Goal: Task Accomplishment & Management: Complete application form

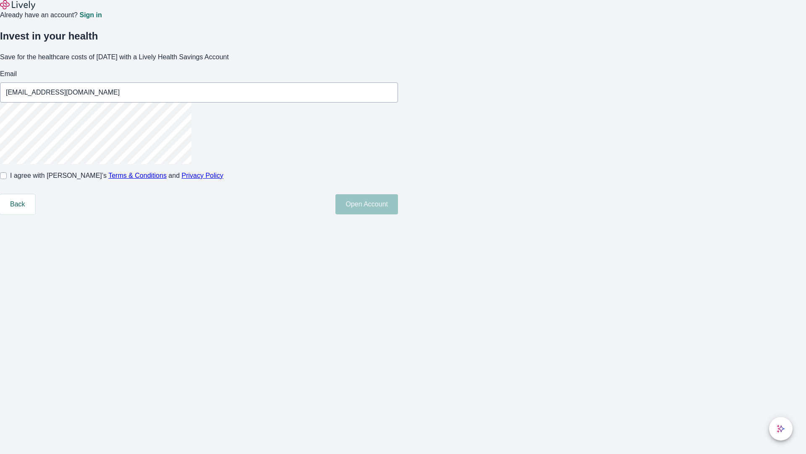
click at [7, 179] on input "I agree with Lively’s Terms & Conditions and Privacy Policy" at bounding box center [3, 175] width 7 height 7
checkbox input "true"
click at [398, 214] on button "Open Account" at bounding box center [367, 204] width 63 height 20
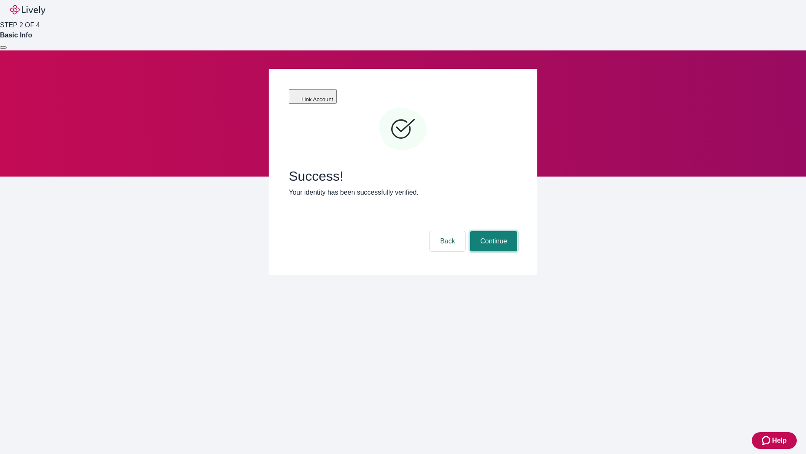
click at [493, 231] on button "Continue" at bounding box center [493, 241] width 47 height 20
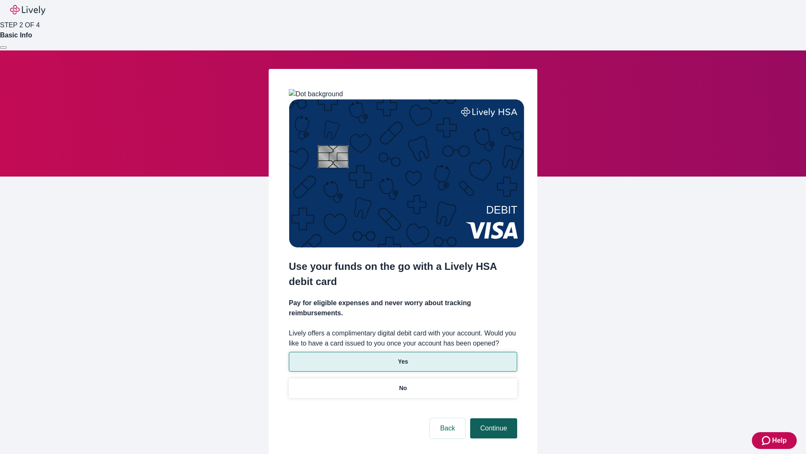
click at [403, 383] on p "No" at bounding box center [403, 387] width 8 height 9
click at [493, 418] on button "Continue" at bounding box center [493, 428] width 47 height 20
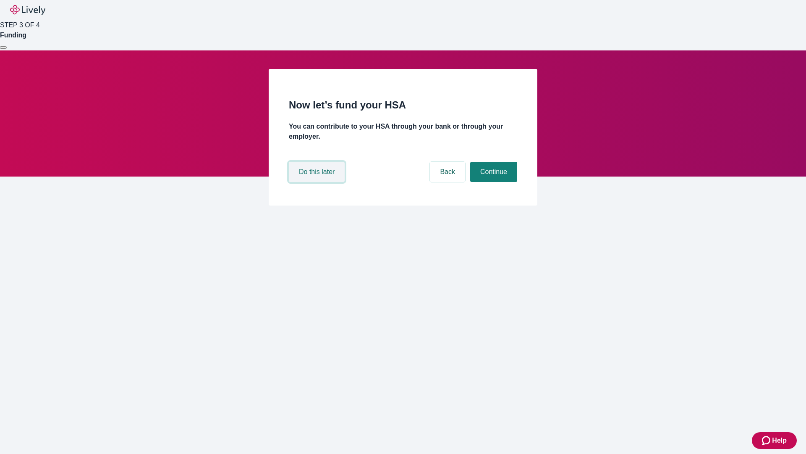
click at [318, 182] on button "Do this later" at bounding box center [317, 172] width 56 height 20
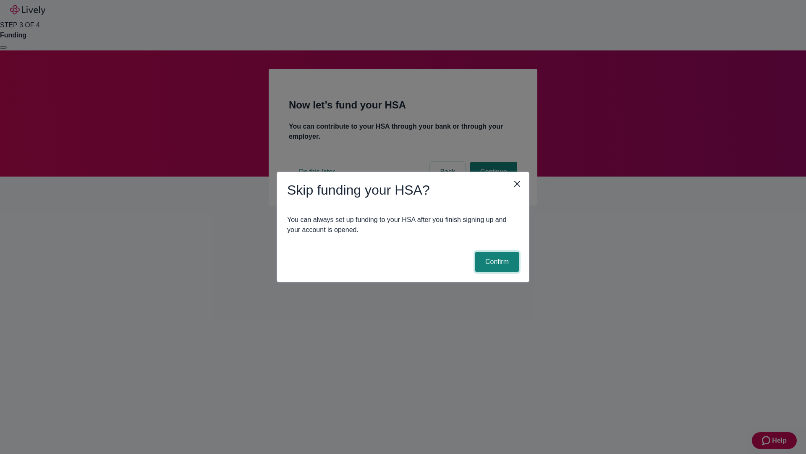
click at [496, 262] on button "Confirm" at bounding box center [497, 262] width 44 height 20
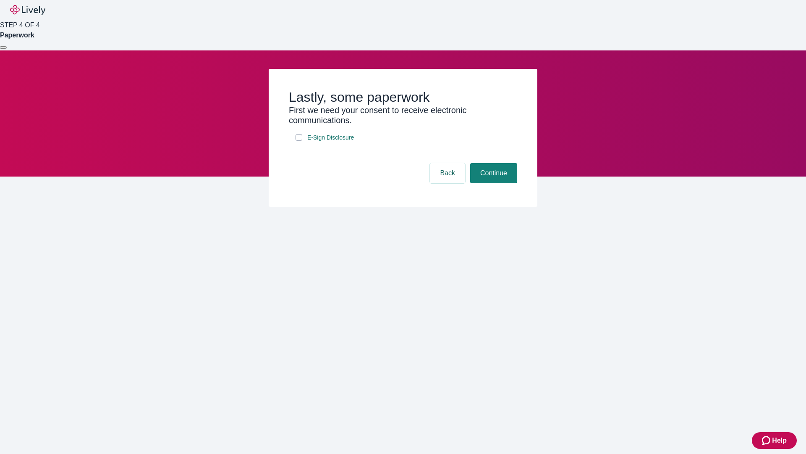
click at [299, 141] on input "E-Sign Disclosure" at bounding box center [299, 137] width 7 height 7
checkbox input "true"
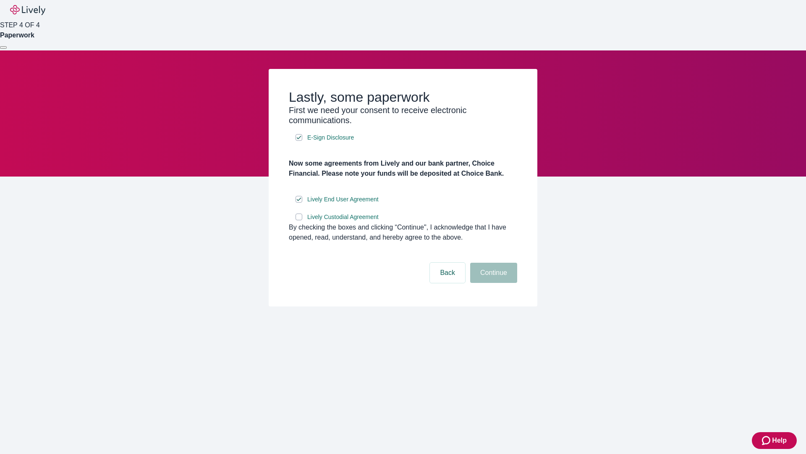
click at [299, 220] on input "Lively Custodial Agreement" at bounding box center [299, 216] width 7 height 7
checkbox input "true"
click at [493, 283] on button "Continue" at bounding box center [493, 272] width 47 height 20
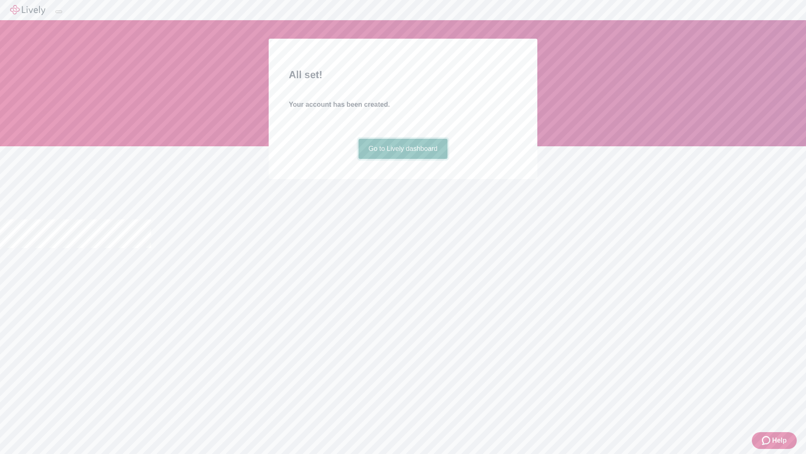
click at [403, 159] on link "Go to Lively dashboard" at bounding box center [403, 149] width 89 height 20
